Goal: Transaction & Acquisition: Obtain resource

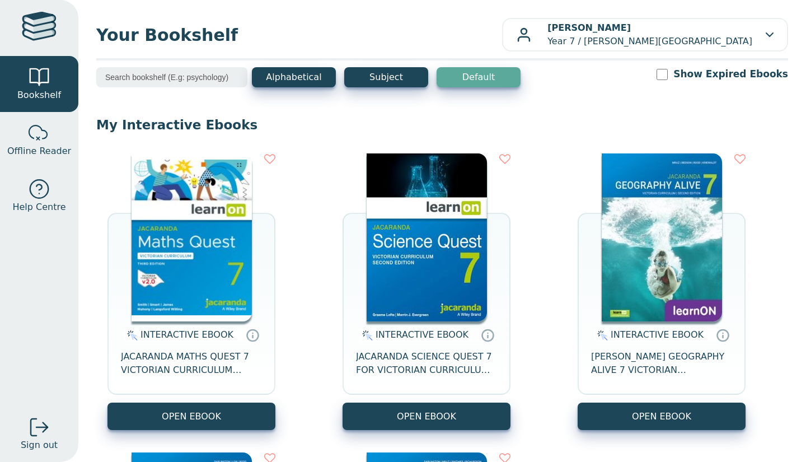
click at [139, 417] on button "OPEN EBOOK" at bounding box center [191, 415] width 168 height 27
click at [243, 410] on button "OPEN EBOOK" at bounding box center [191, 415] width 168 height 27
click at [191, 414] on button "OPEN EBOOK" at bounding box center [191, 415] width 168 height 27
